Goal: Navigation & Orientation: Find specific page/section

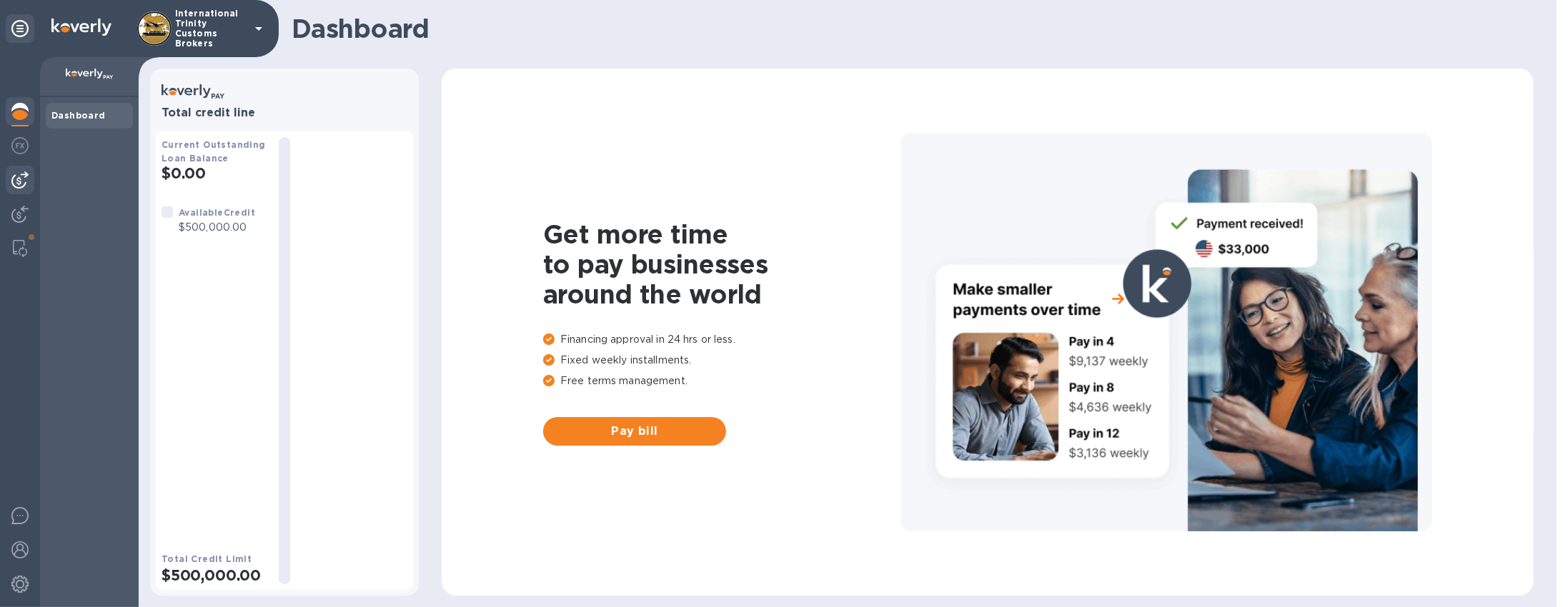
click at [24, 166] on div at bounding box center [21, 180] width 29 height 29
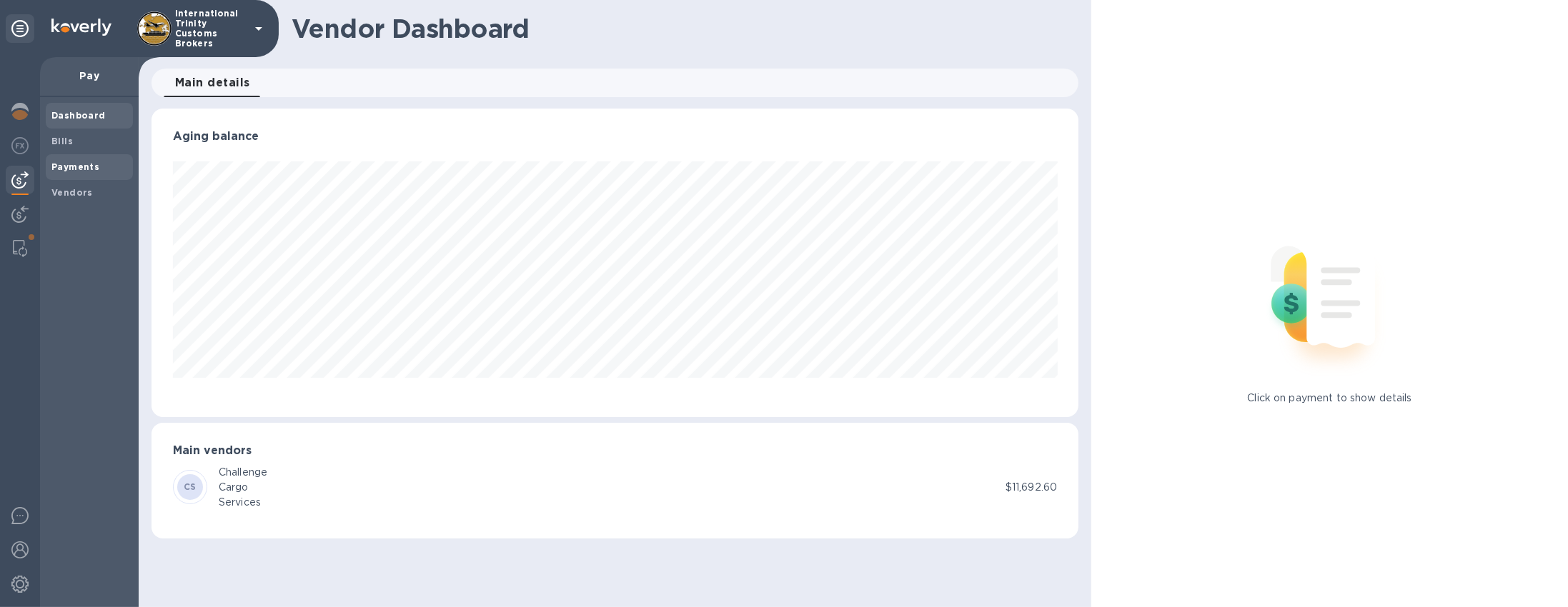
scroll to position [308, 927]
click at [78, 195] on b "Vendors" at bounding box center [72, 192] width 42 height 11
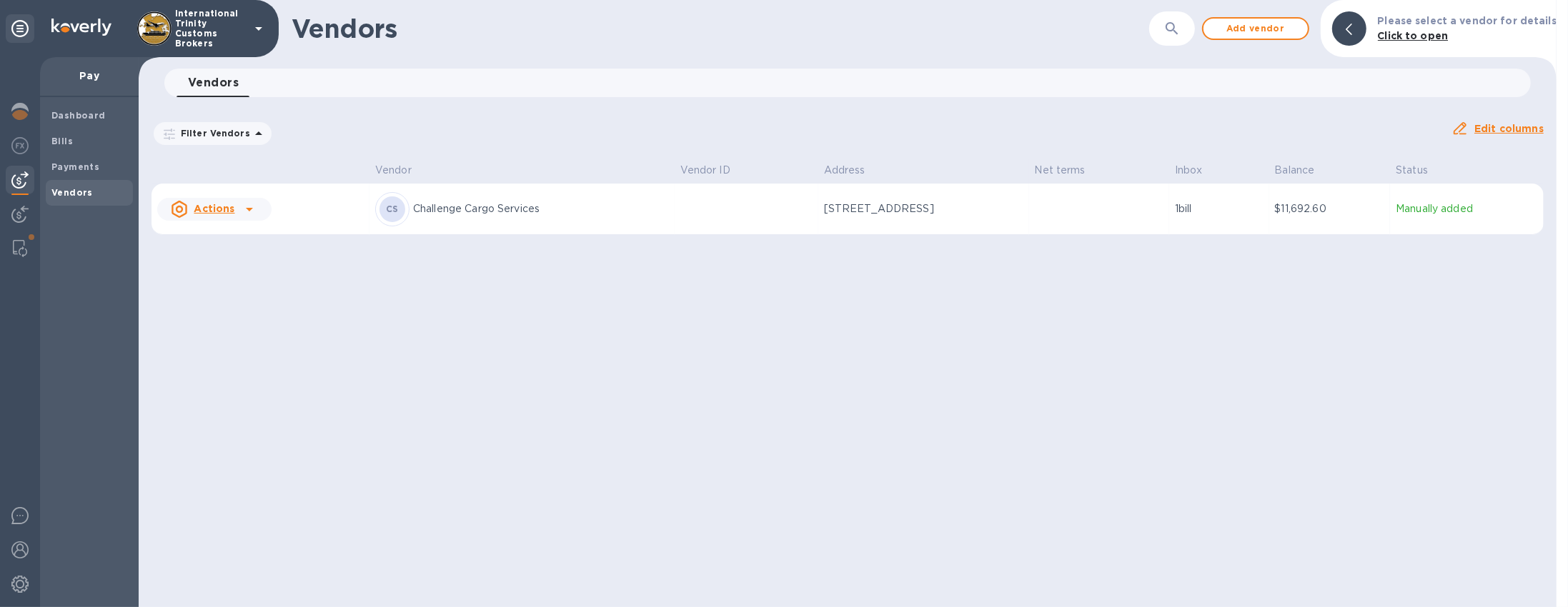
click at [501, 217] on div "CS Challenge Cargo Services" at bounding box center [522, 209] width 294 height 34
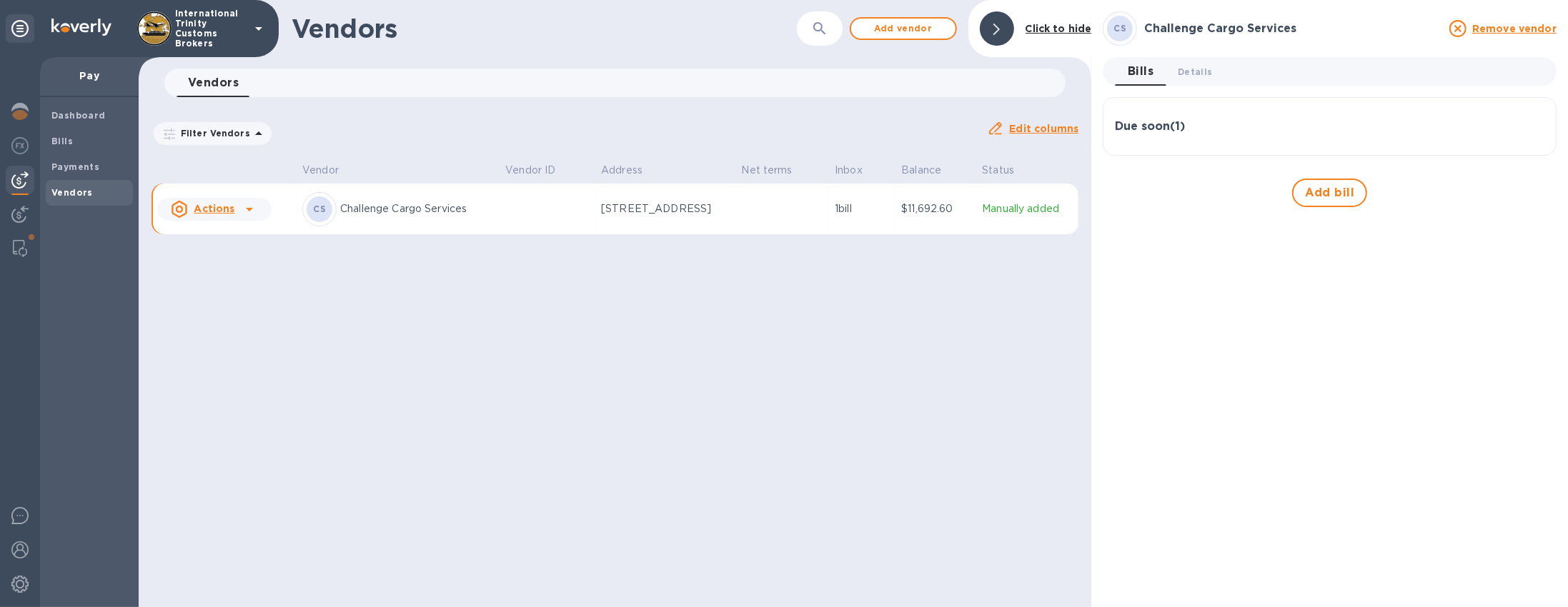
click at [1173, 127] on h3 "Due soon ( 1 )" at bounding box center [1150, 127] width 70 height 14
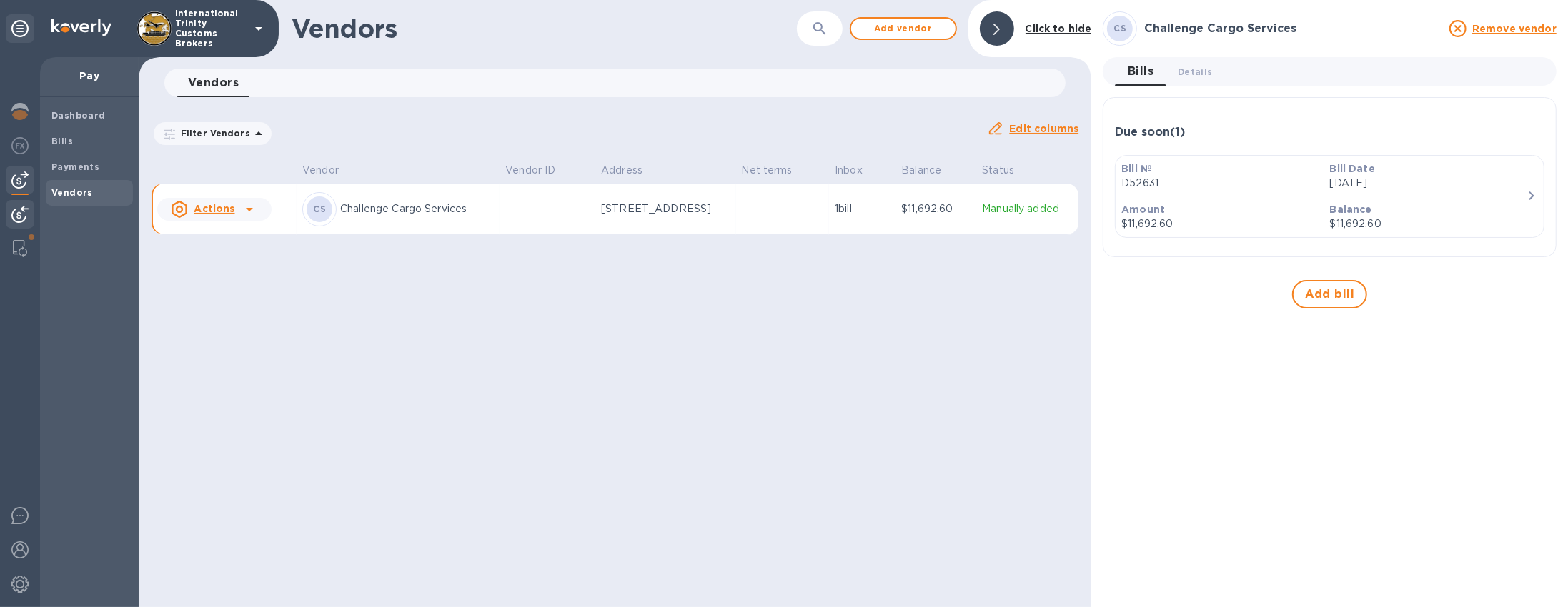
click at [17, 213] on img at bounding box center [20, 214] width 17 height 17
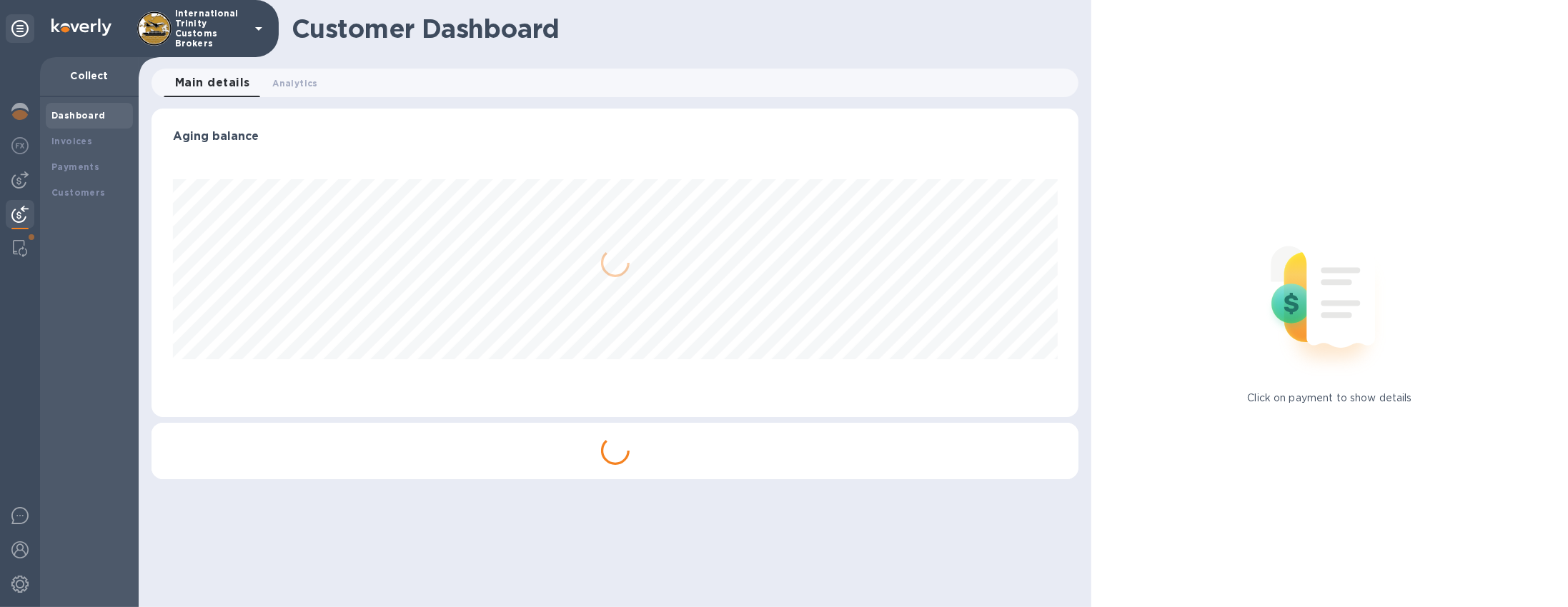
click at [17, 216] on img at bounding box center [20, 214] width 17 height 17
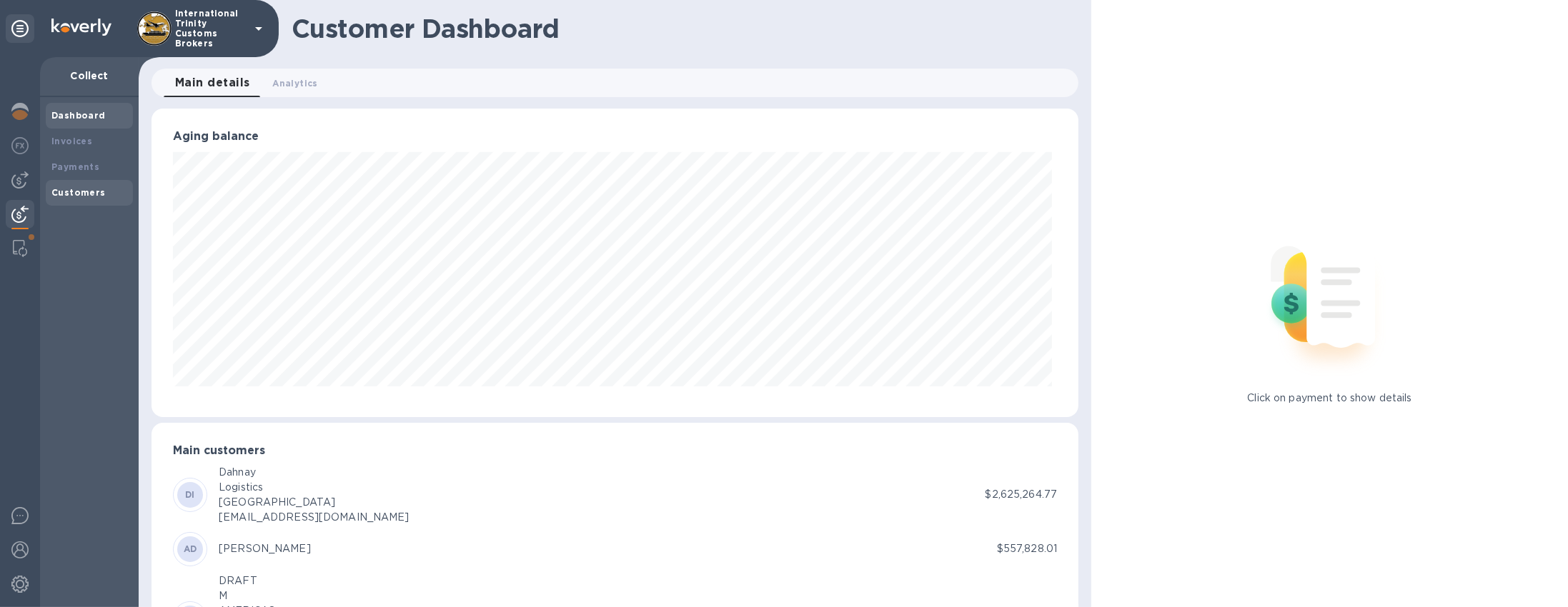
click at [70, 186] on div "Customers" at bounding box center [90, 193] width 76 height 14
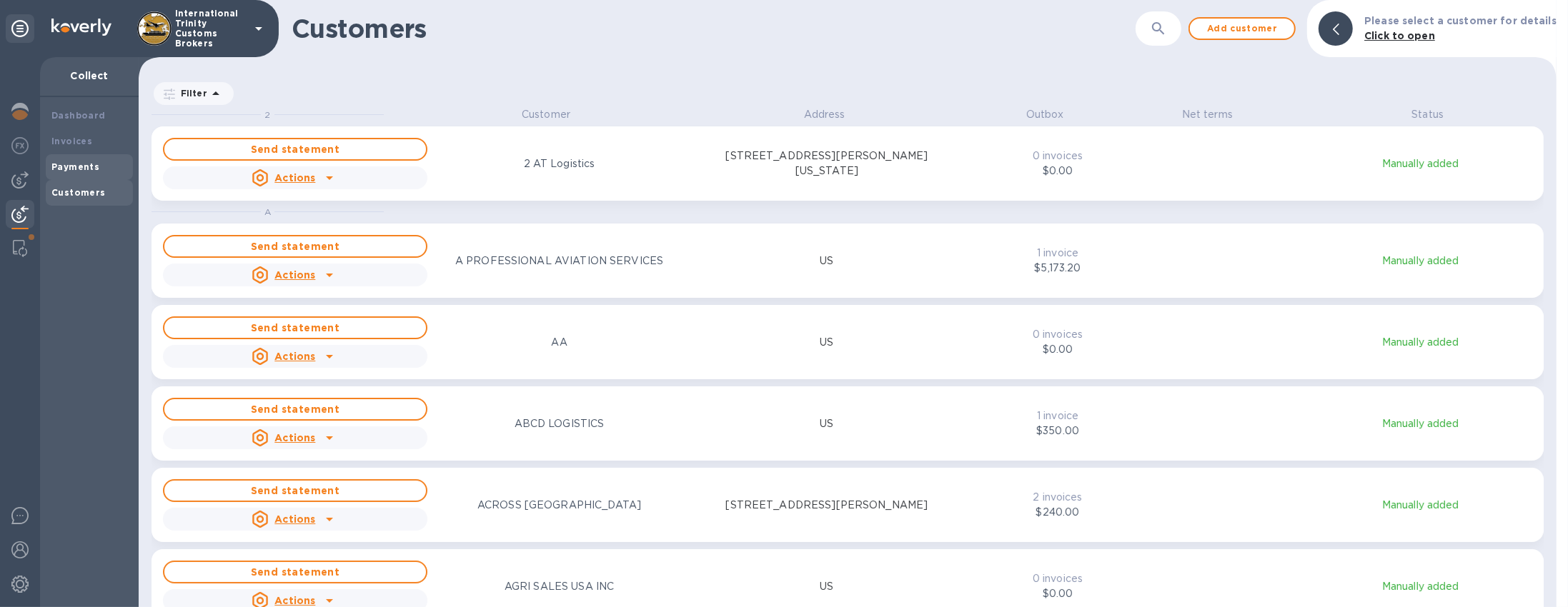
scroll to position [494, 1412]
click at [102, 160] on div "Payments" at bounding box center [90, 167] width 76 height 14
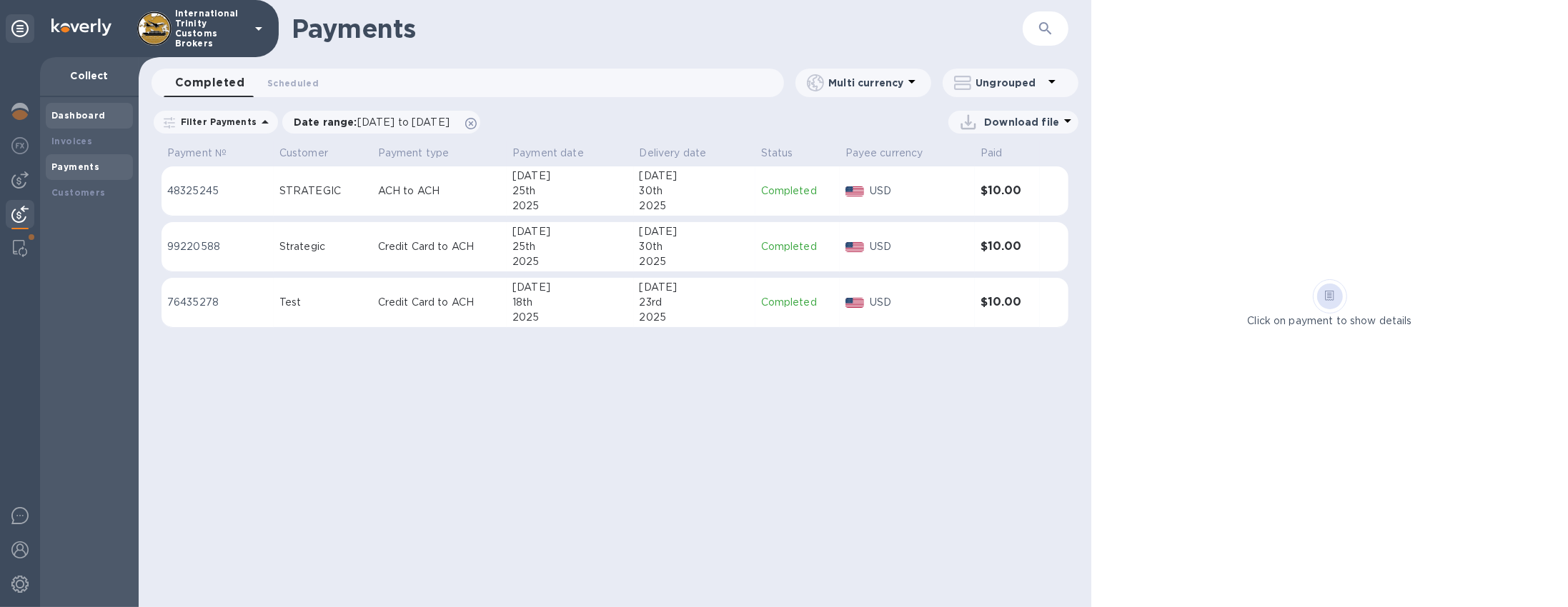
click at [71, 118] on b "Dashboard" at bounding box center [78, 115] width 54 height 11
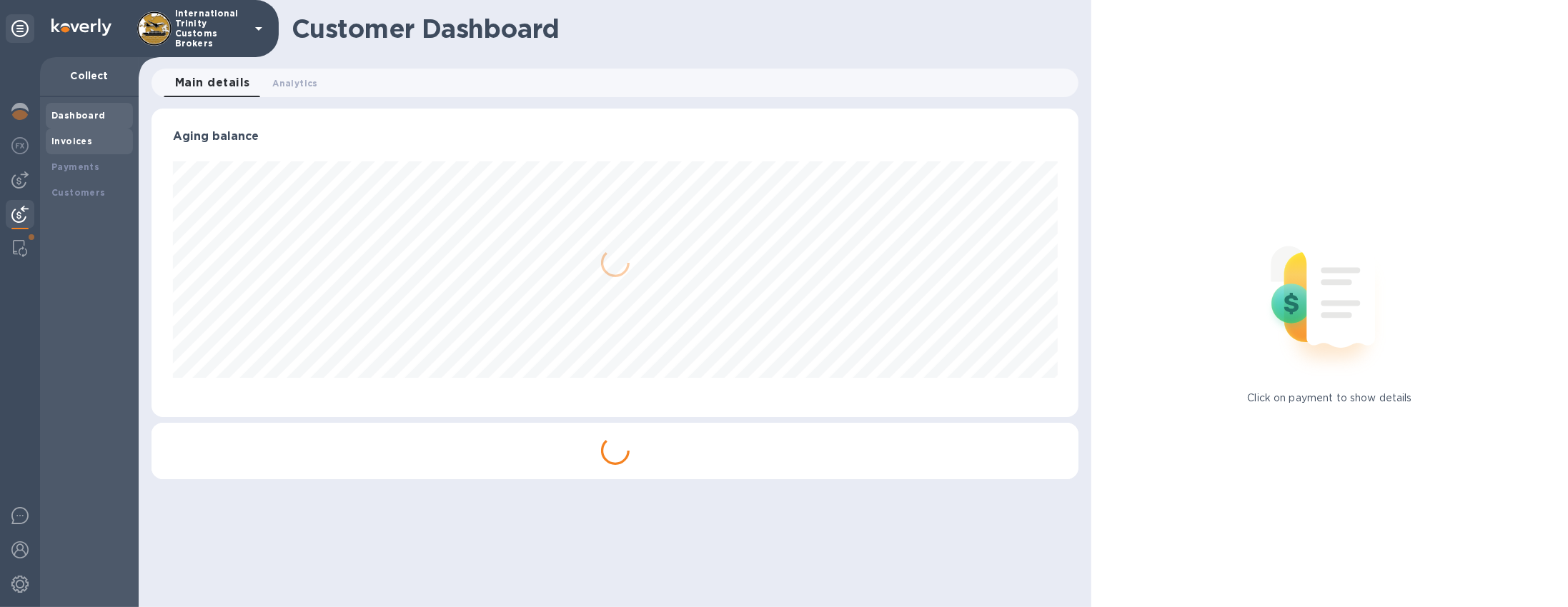
scroll to position [308, 927]
click at [74, 131] on div "Invoices" at bounding box center [89, 141] width 87 height 26
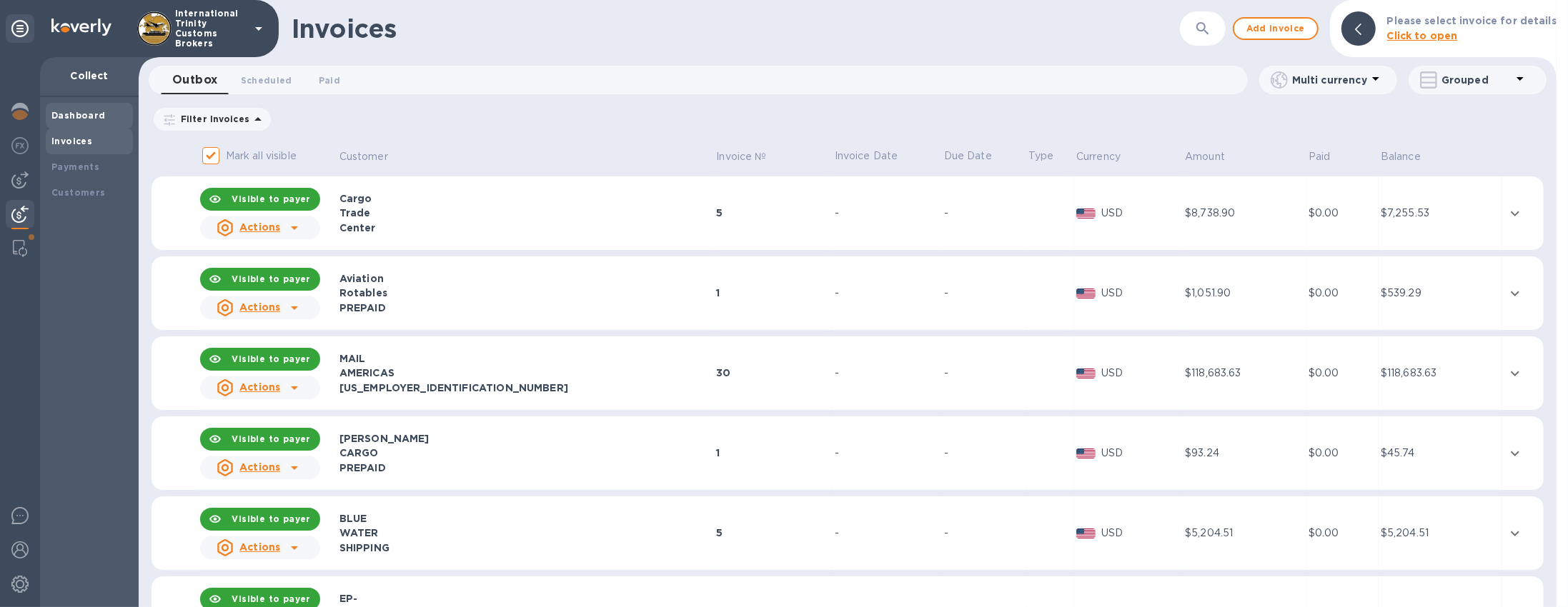
click at [92, 110] on b "Dashboard" at bounding box center [78, 115] width 54 height 11
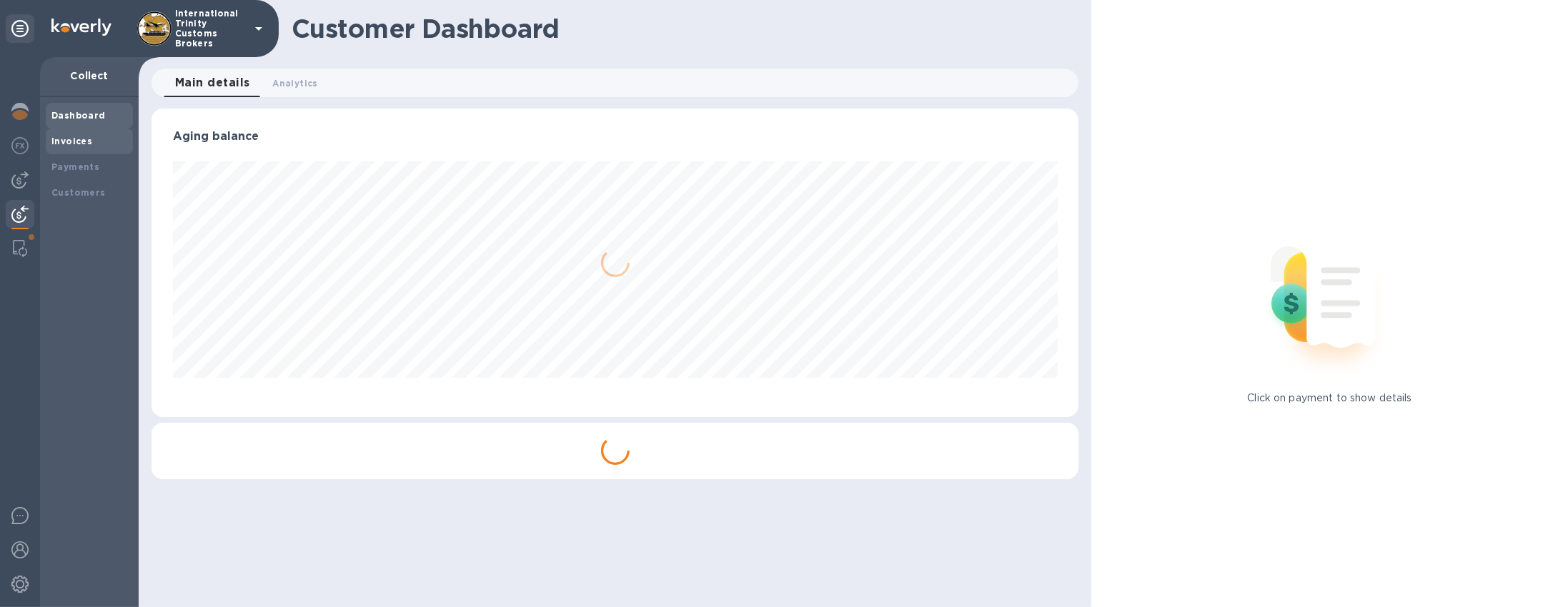
scroll to position [714153, 713870]
click at [78, 134] on div "Invoices" at bounding box center [90, 141] width 76 height 14
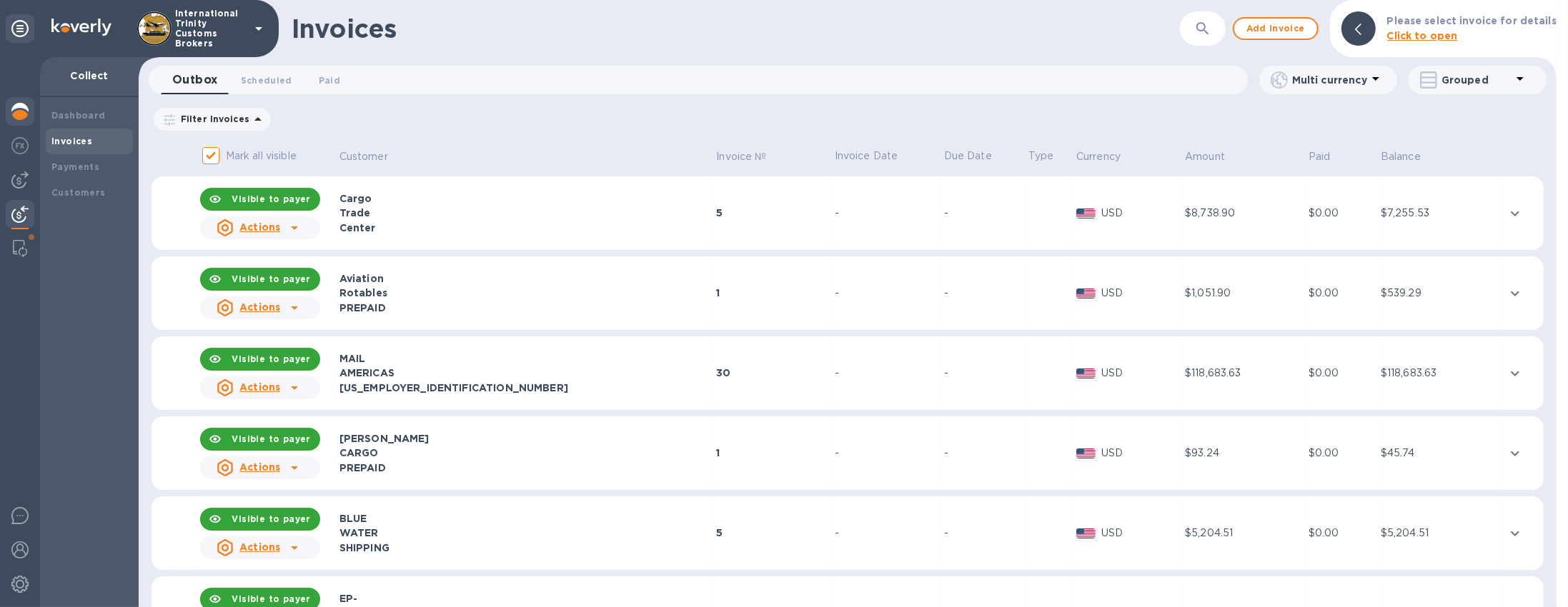
click at [17, 116] on img at bounding box center [20, 111] width 17 height 17
